Goal: Task Accomplishment & Management: Use online tool/utility

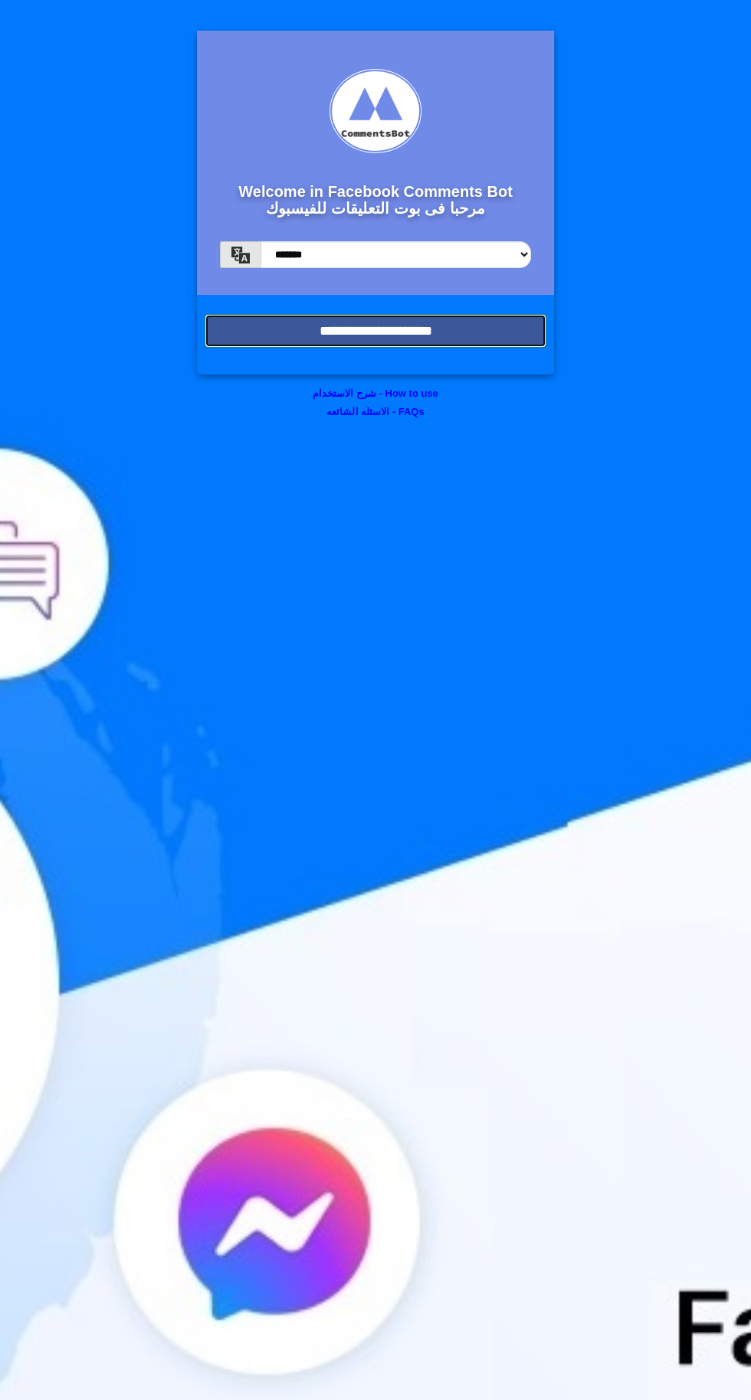
click at [337, 336] on input "**********" at bounding box center [375, 331] width 342 height 34
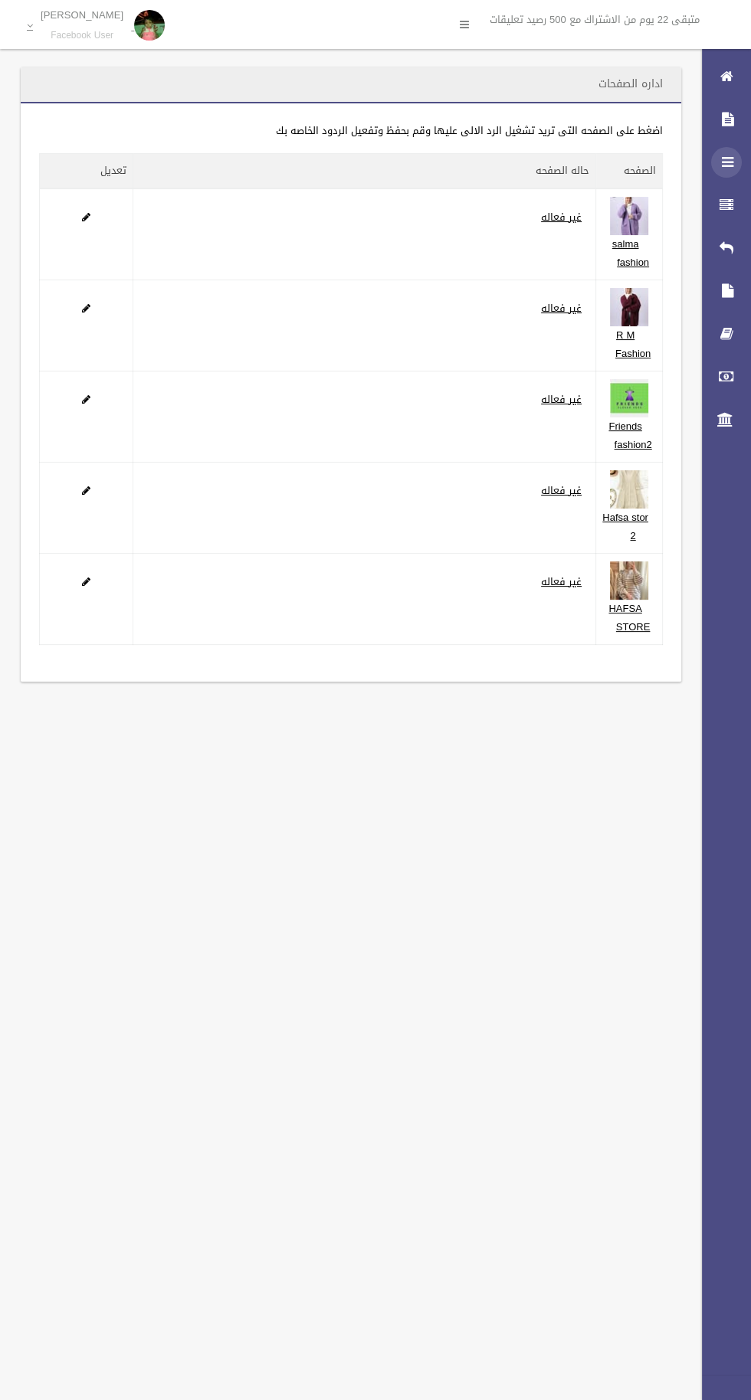
click at [731, 163] on icon at bounding box center [726, 162] width 14 height 31
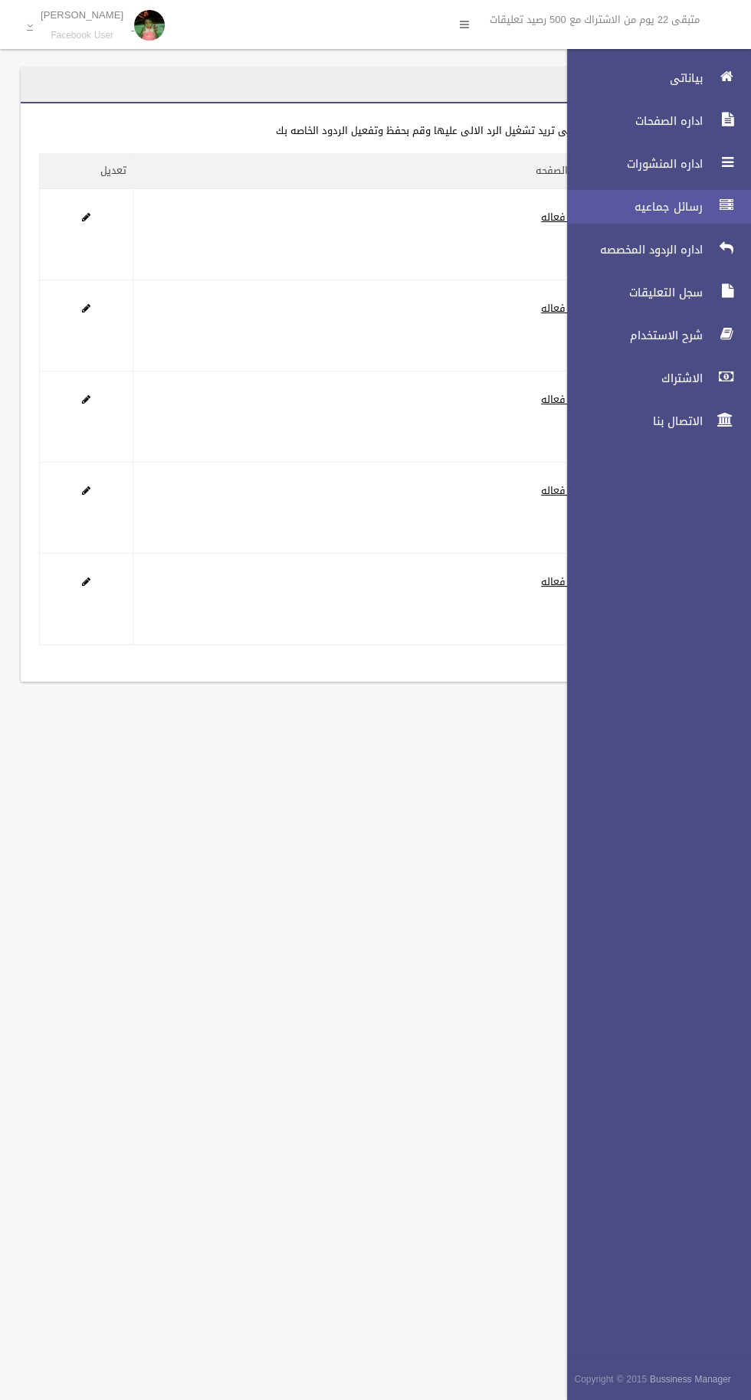
click at [666, 197] on link "رسائل جماعيه" at bounding box center [652, 207] width 197 height 34
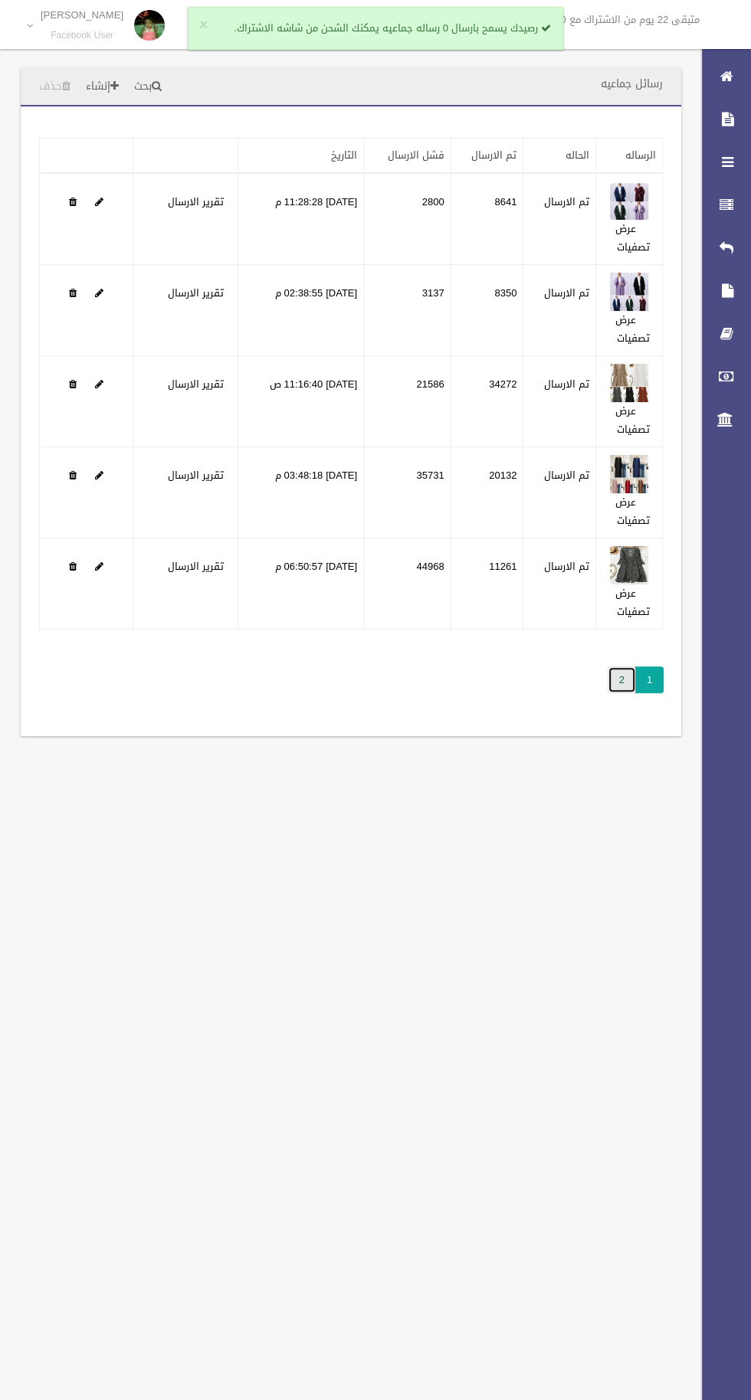
click at [620, 679] on link "2" at bounding box center [621, 679] width 28 height 27
